Goal: Transaction & Acquisition: Book appointment/travel/reservation

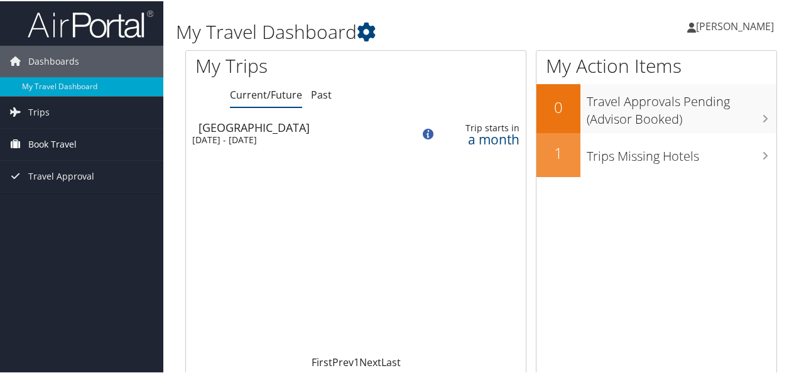
click at [48, 148] on span "Book Travel" at bounding box center [52, 143] width 48 height 31
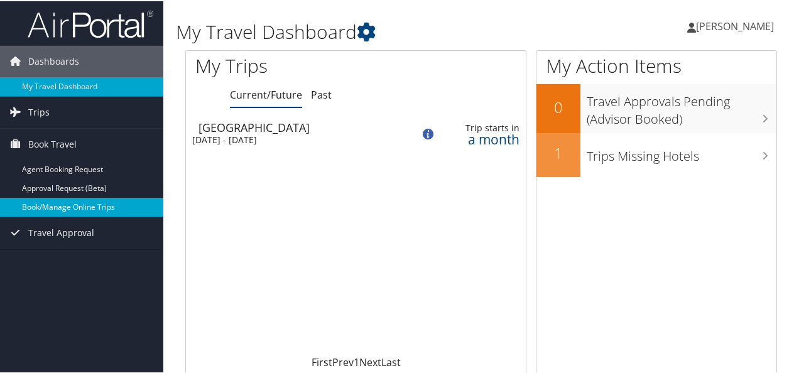
click at [73, 204] on link "Book/Manage Online Trips" at bounding box center [81, 206] width 163 height 19
